Goal: Task Accomplishment & Management: Complete application form

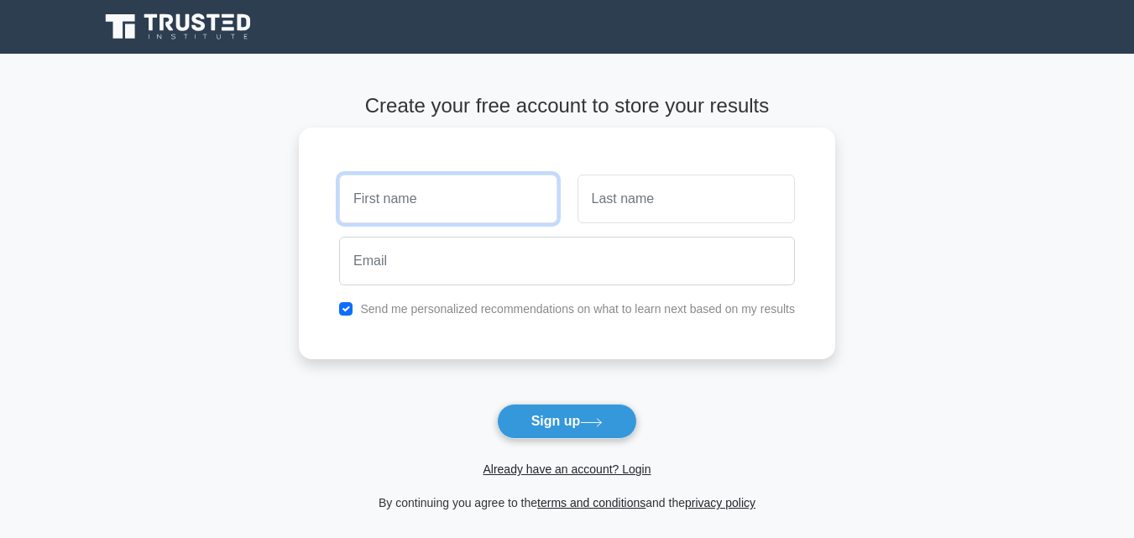
click at [415, 201] on input "text" at bounding box center [447, 199] width 217 height 49
type input "a"
type input "Aman"
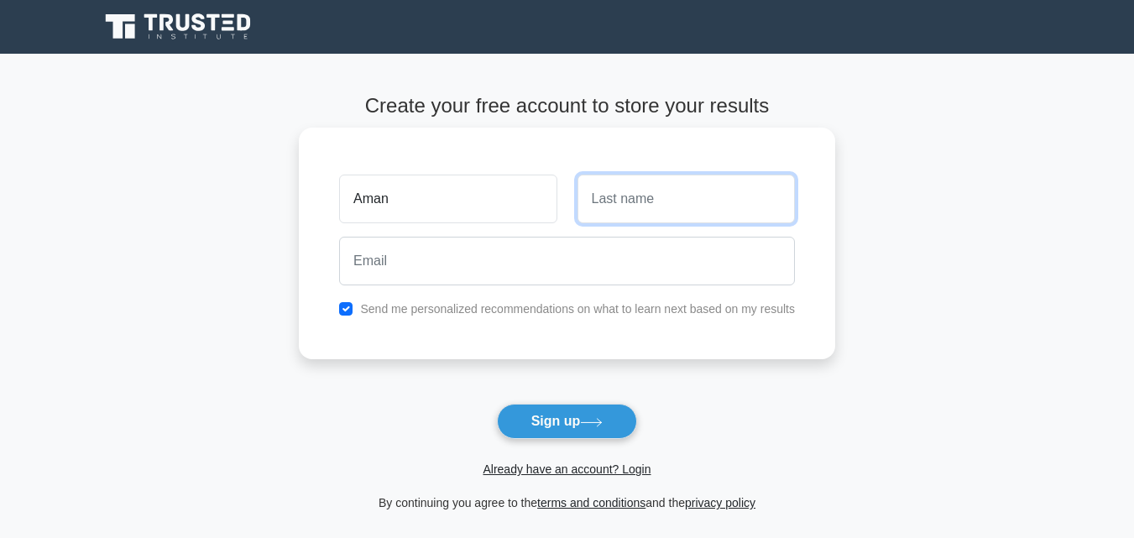
click at [644, 201] on input "text" at bounding box center [685, 199] width 217 height 49
type input "[PERSON_NAME]"
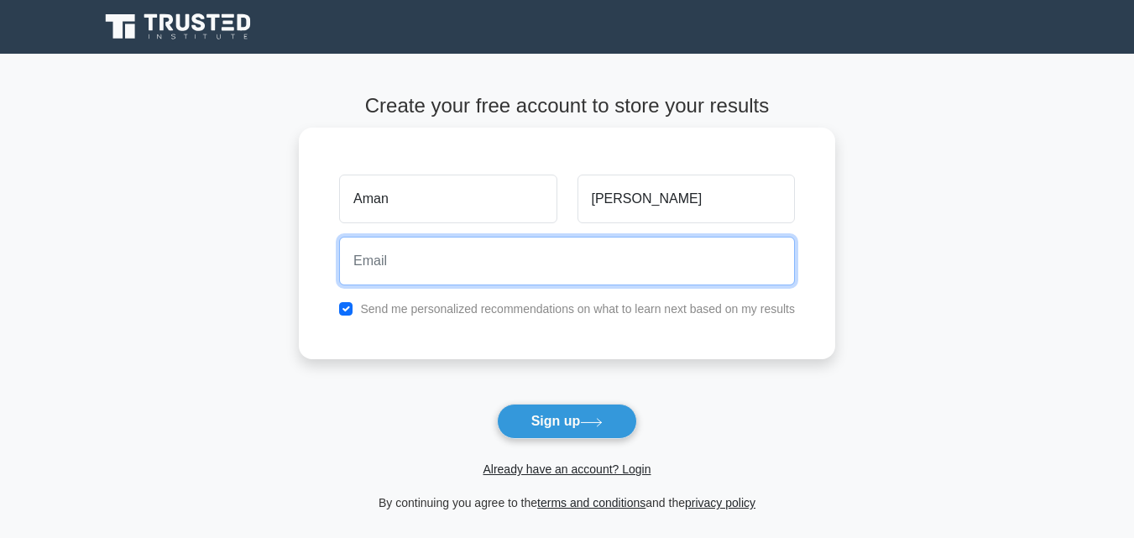
click at [442, 279] on input "email" at bounding box center [567, 261] width 456 height 49
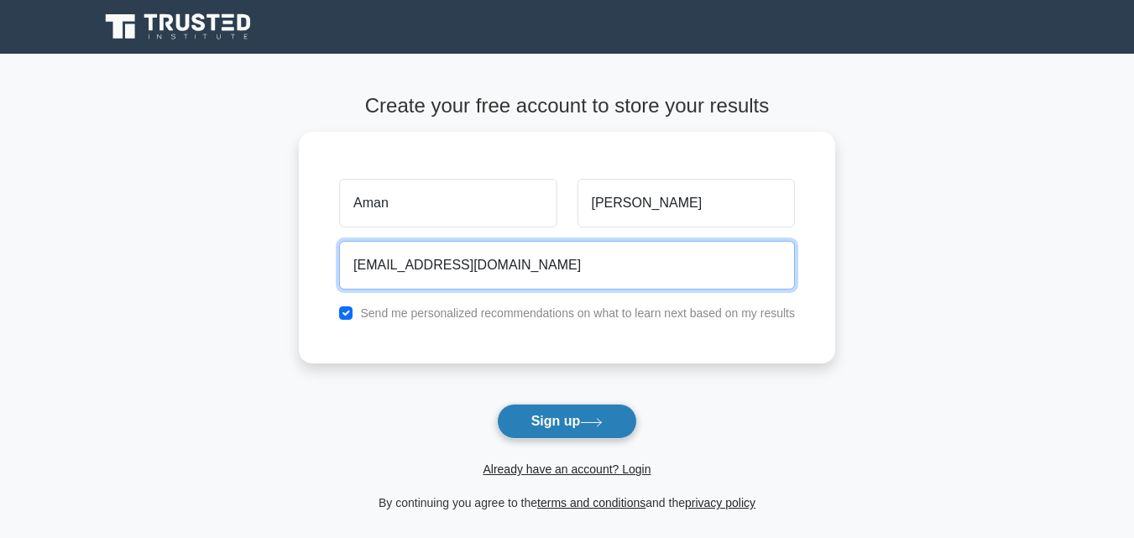
type input "[EMAIL_ADDRESS][DOMAIN_NAME]"
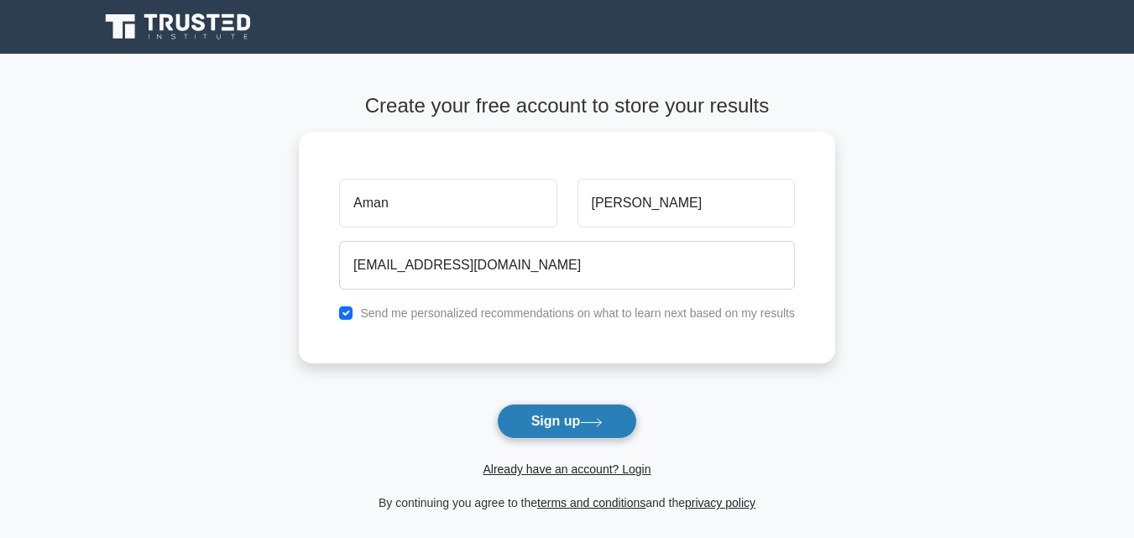
click at [562, 421] on button "Sign up" at bounding box center [567, 421] width 141 height 35
click at [562, 421] on form "Create your free account to store your results [PERSON_NAME] [EMAIL_ADDRESS][DO…" at bounding box center [567, 303] width 536 height 419
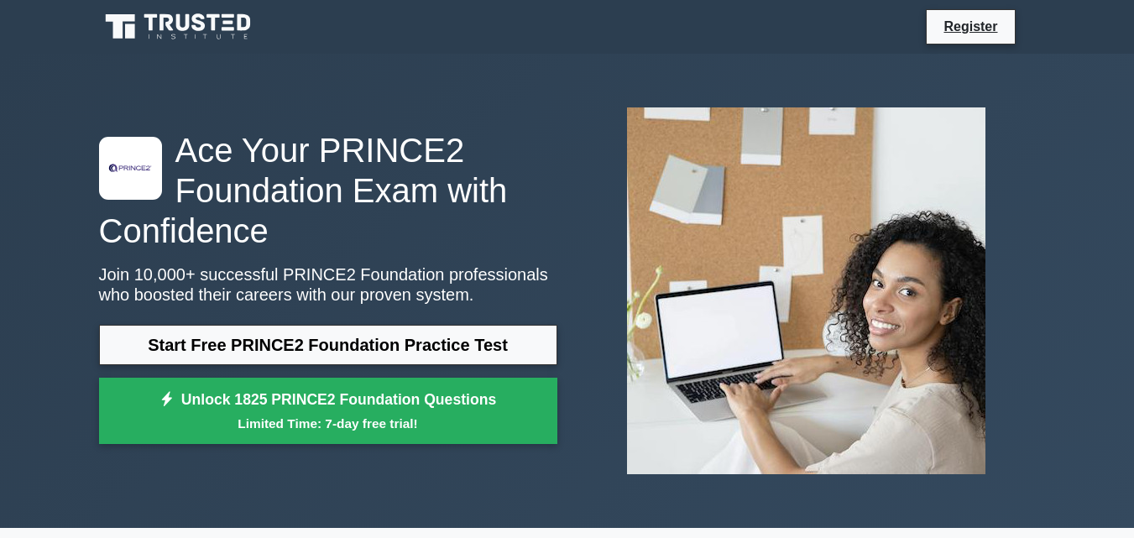
scroll to position [504, 0]
